Goal: Information Seeking & Learning: Check status

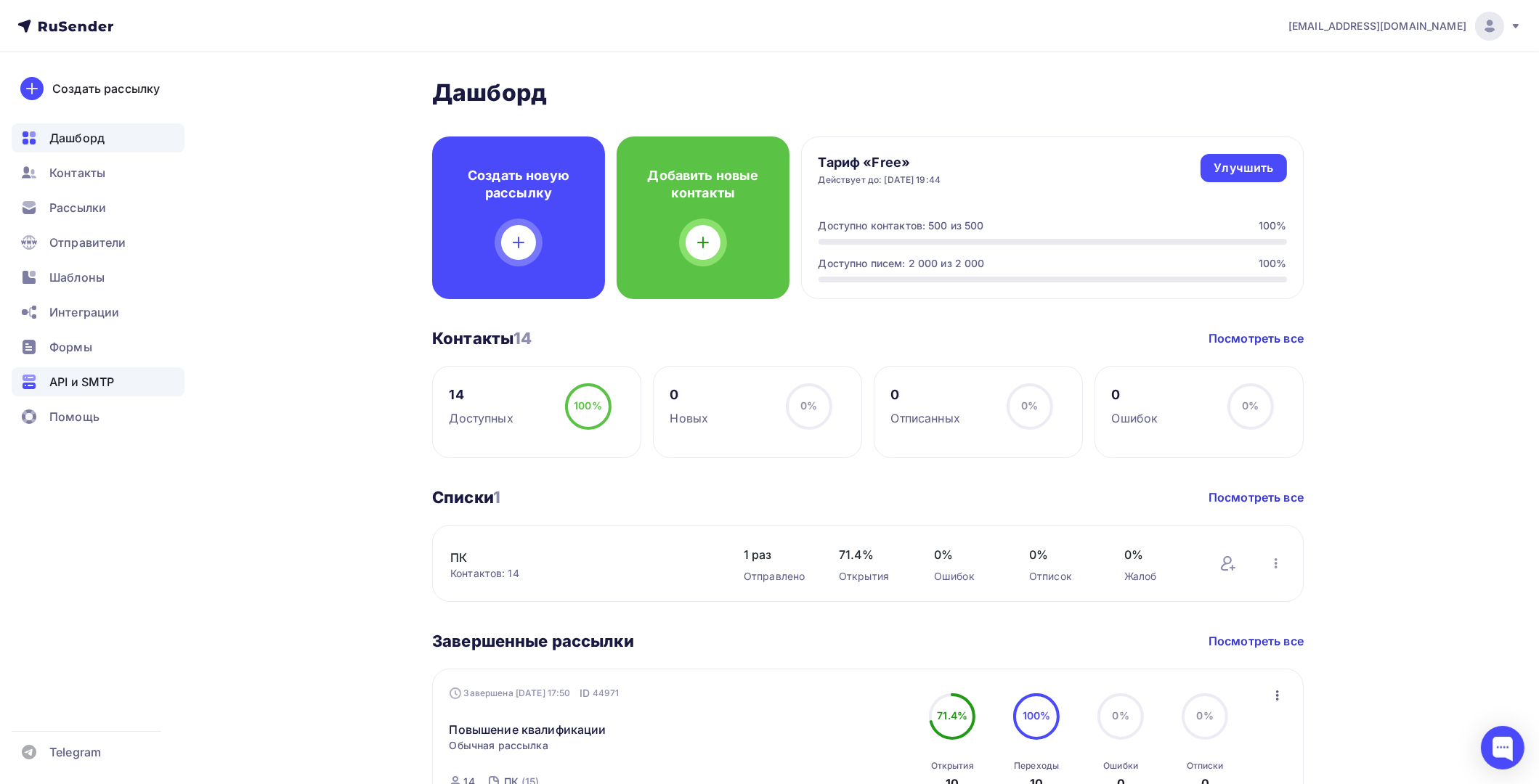
click at [100, 387] on span "API и SMTP" at bounding box center [81, 381] width 65 height 17
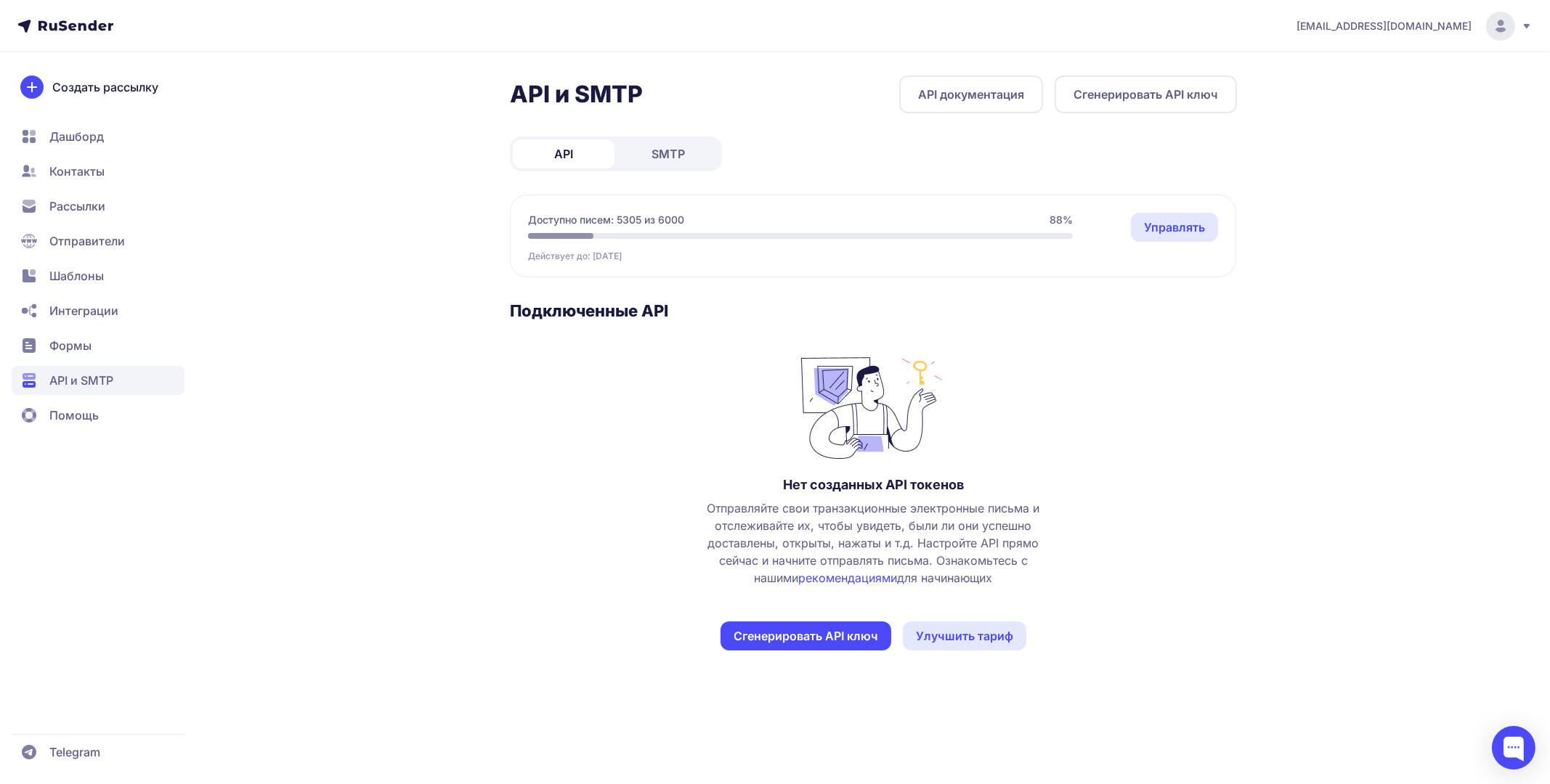
click at [640, 161] on link "SMTP" at bounding box center [668, 154] width 102 height 29
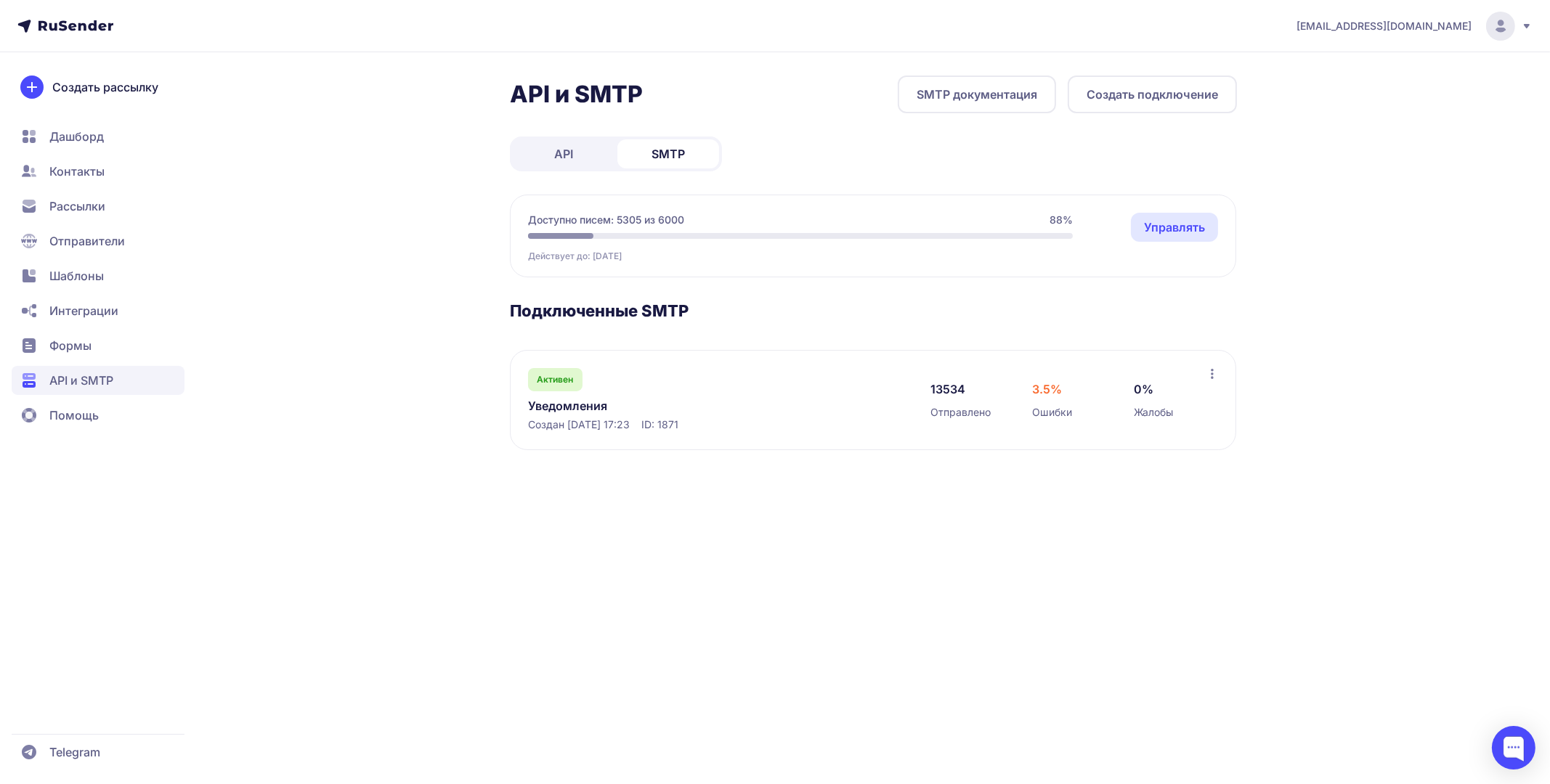
click at [576, 405] on link "Уведомления" at bounding box center [677, 406] width 298 height 17
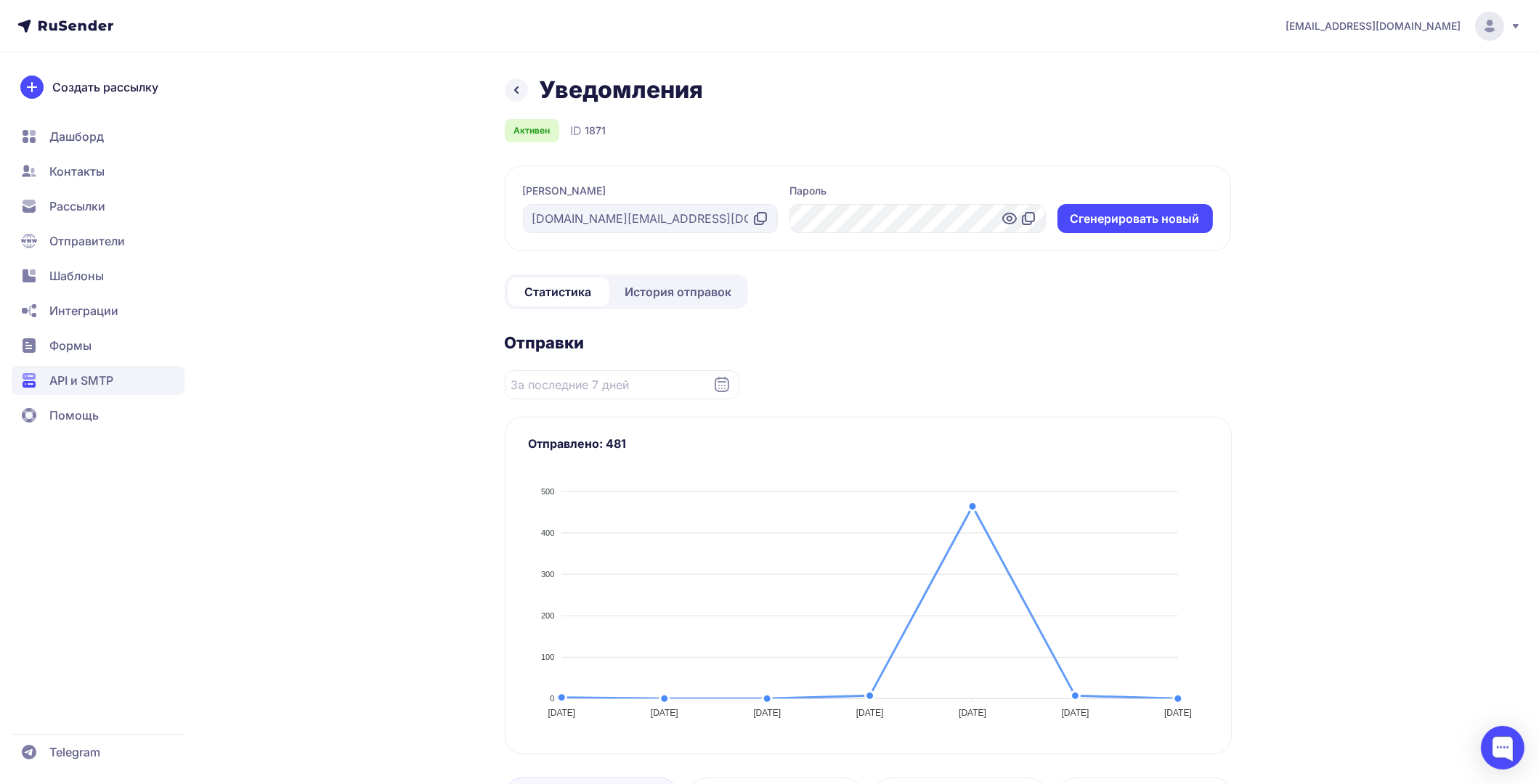
click at [647, 293] on span "История отправок" at bounding box center [678, 292] width 107 height 17
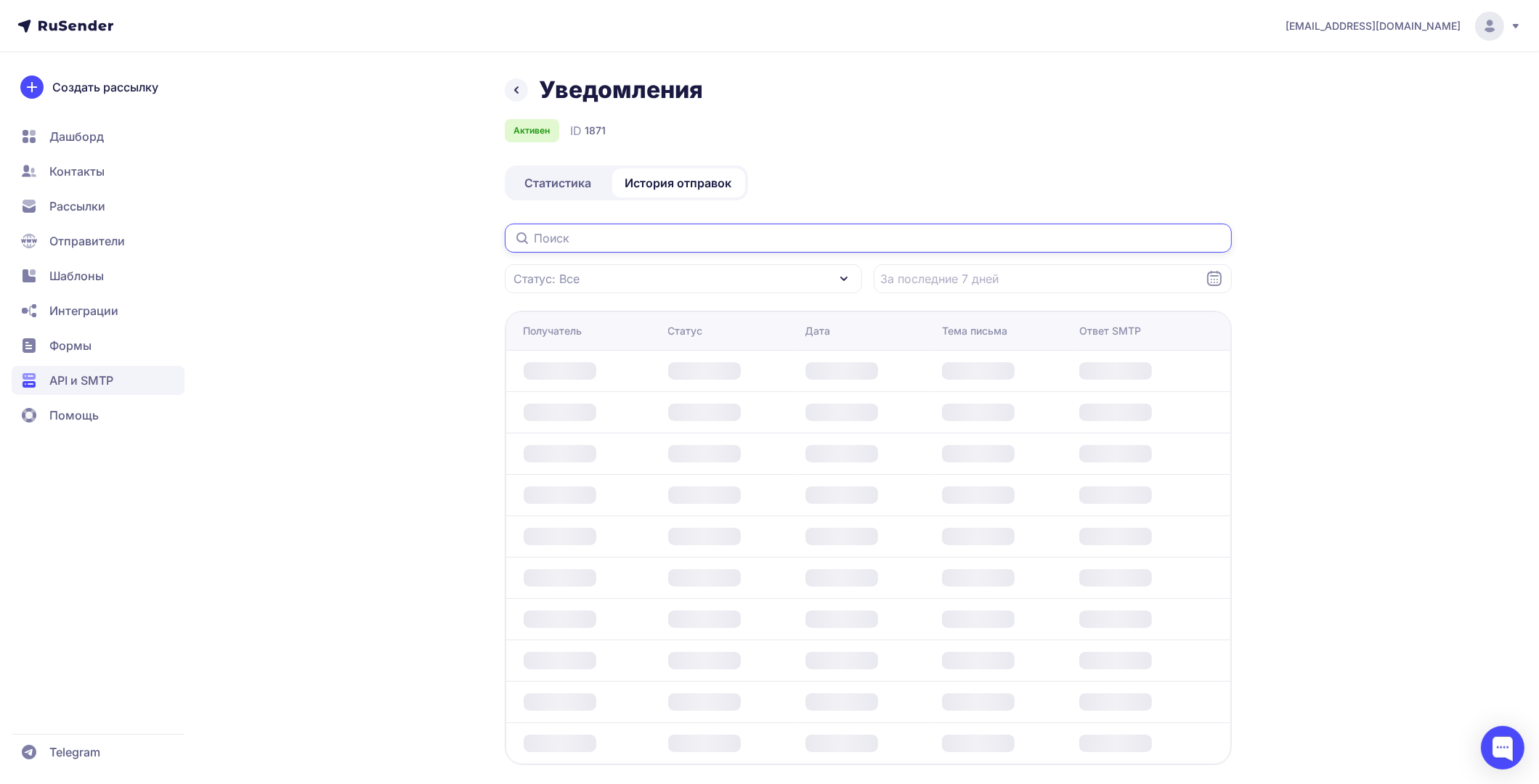
click at [646, 237] on input "text" at bounding box center [868, 238] width 727 height 29
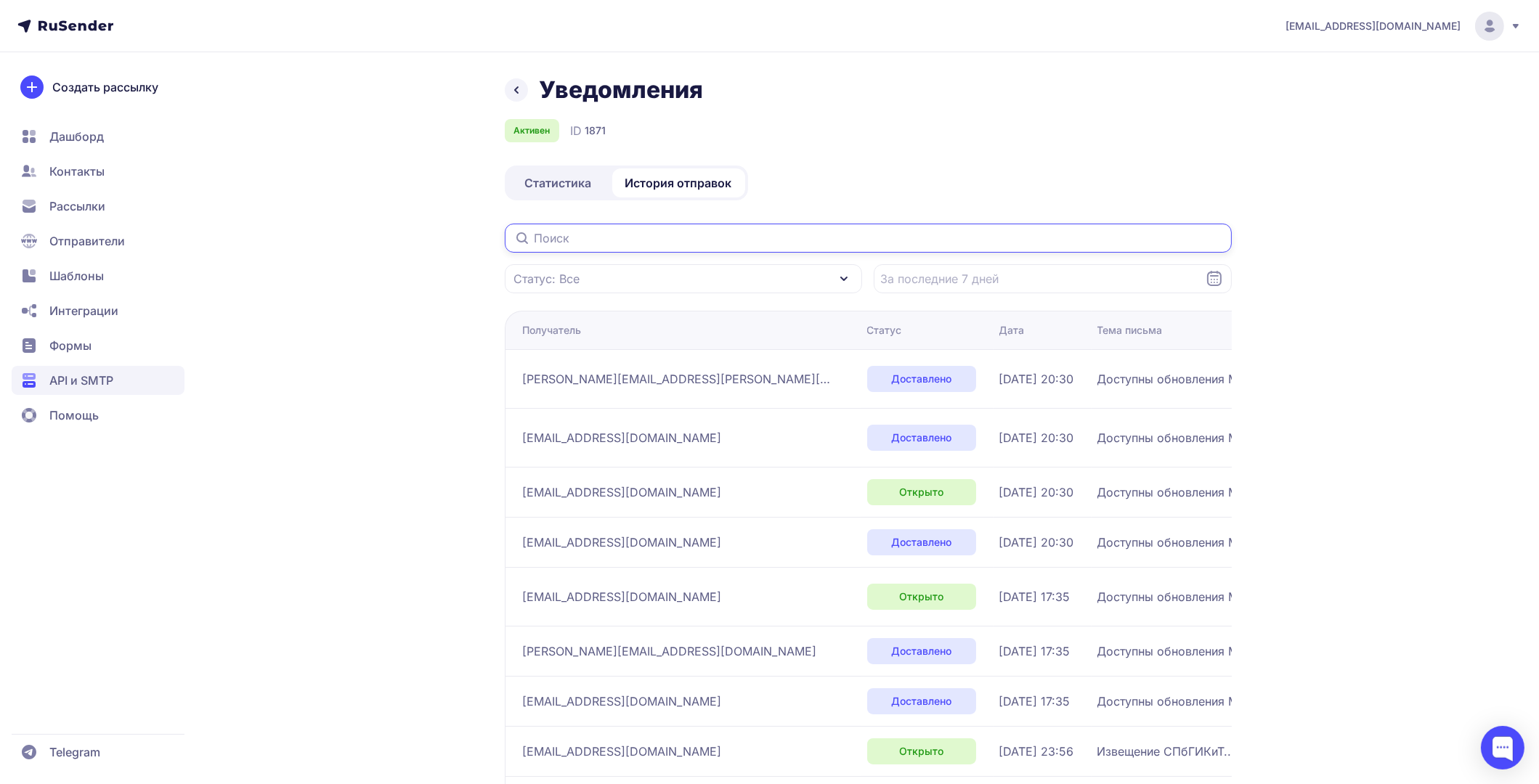
paste input "no.s1mple.no.rak@gmail.com"
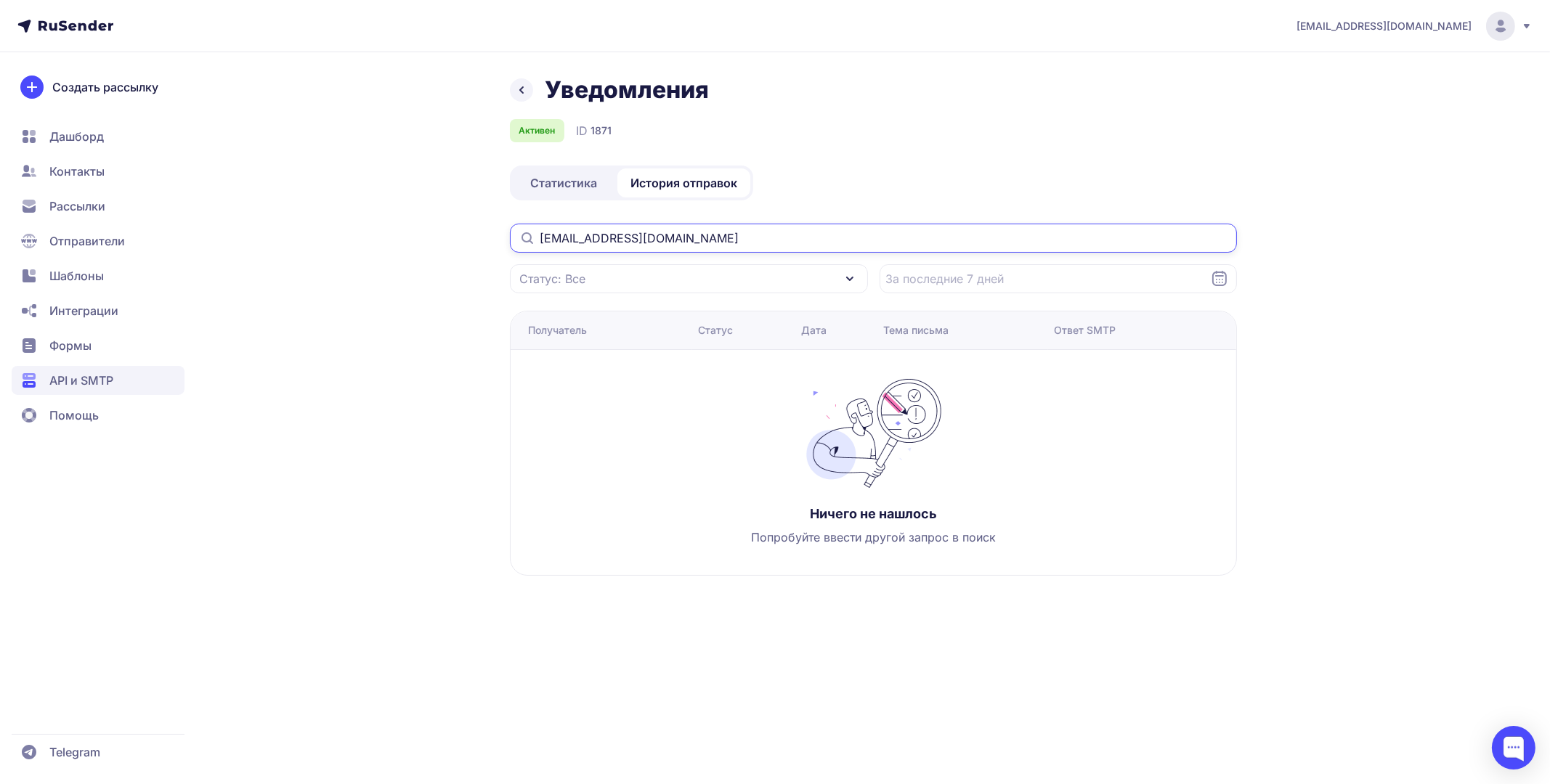
drag, startPoint x: 715, startPoint y: 239, endPoint x: 633, endPoint y: 234, distance: 82.2
click at [633, 234] on input "no.s1mple.no.rak@gmail.com" at bounding box center [873, 238] width 727 height 29
type input "n"
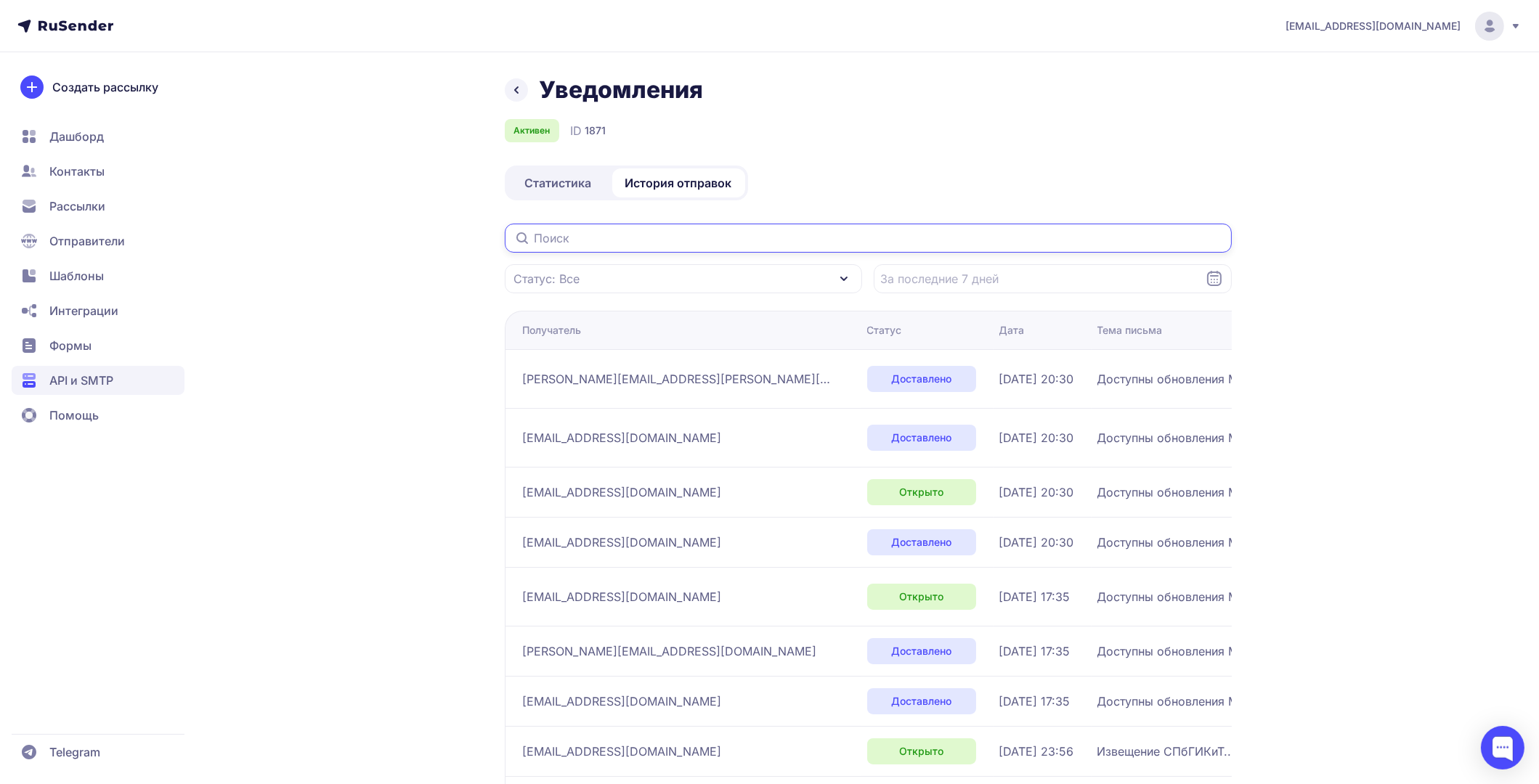
paste input "levina-a-lena@mail.ru"
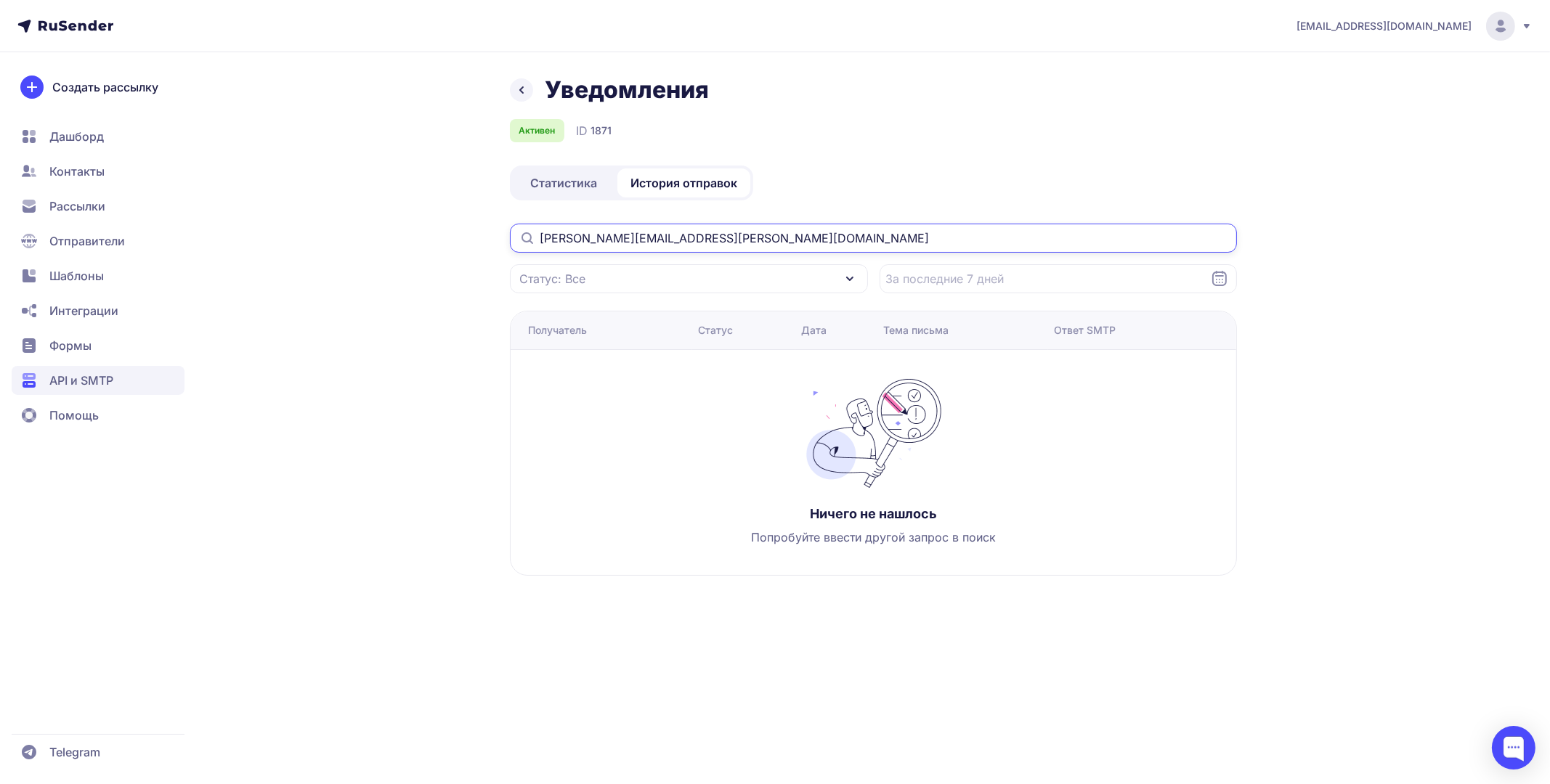
type input "levina-a-lena@mail.ru"
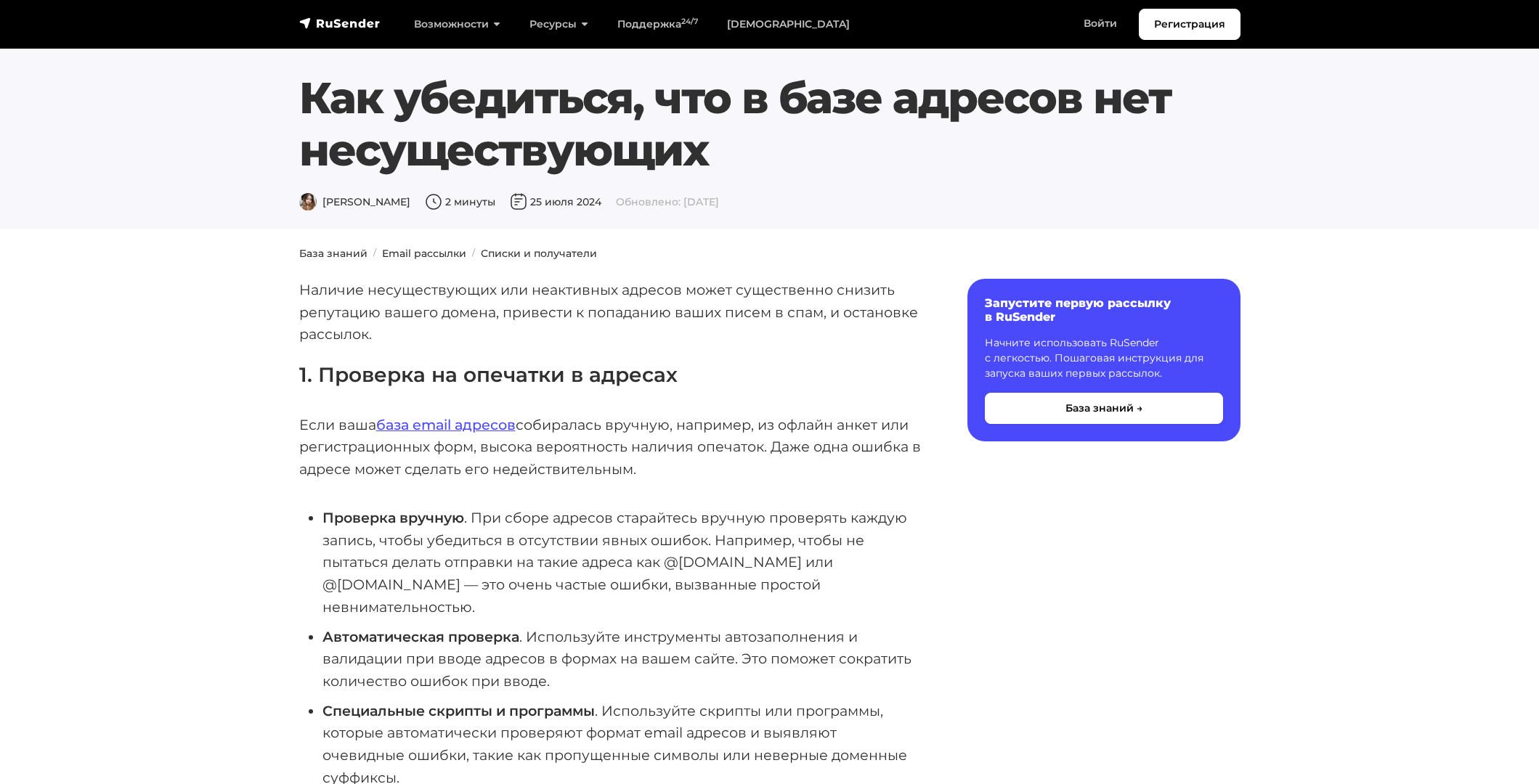
scroll to position [436, 0]
